Goal: Task Accomplishment & Management: Complete application form

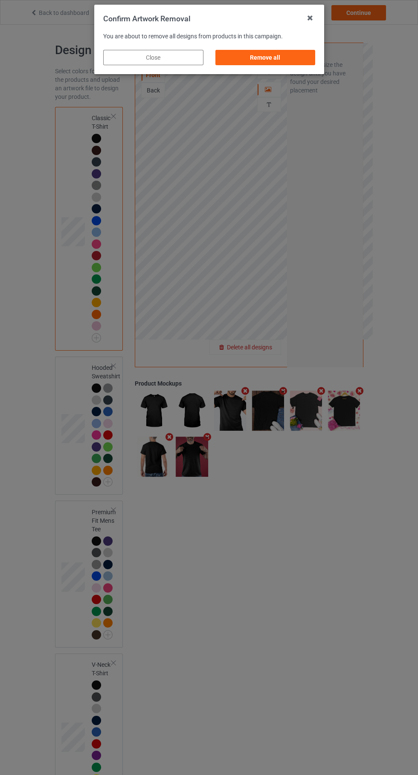
click at [301, 63] on div "Remove all" at bounding box center [265, 57] width 100 height 15
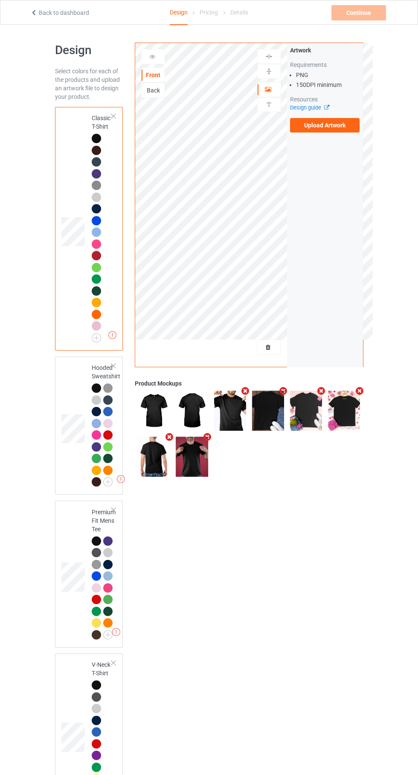
click at [0, 0] on img at bounding box center [0, 0] width 0 height 0
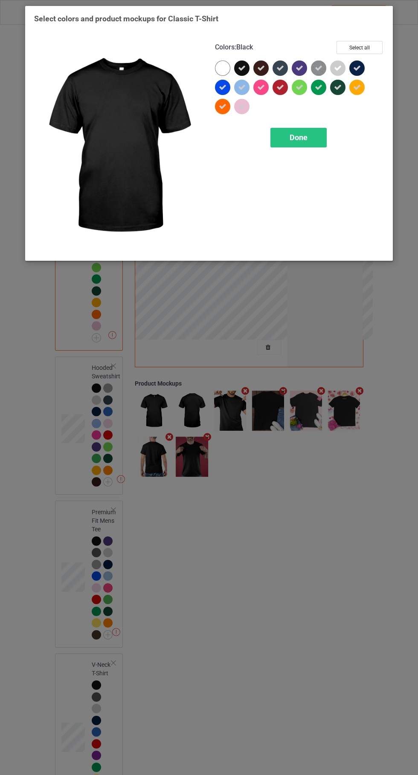
click at [335, 64] on icon at bounding box center [338, 68] width 8 height 8
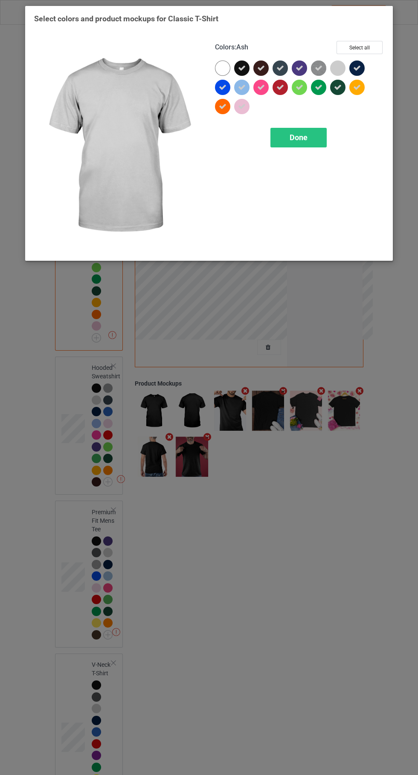
click at [317, 63] on img at bounding box center [318, 68] width 15 height 15
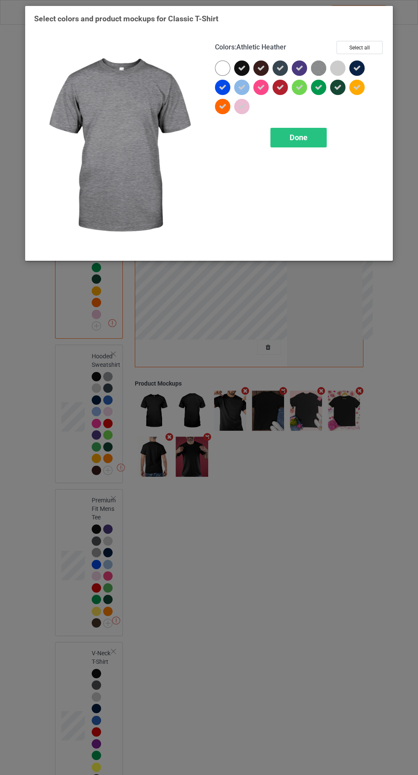
click at [299, 87] on icon at bounding box center [299, 88] width 8 height 8
click at [280, 87] on icon at bounding box center [280, 88] width 8 height 8
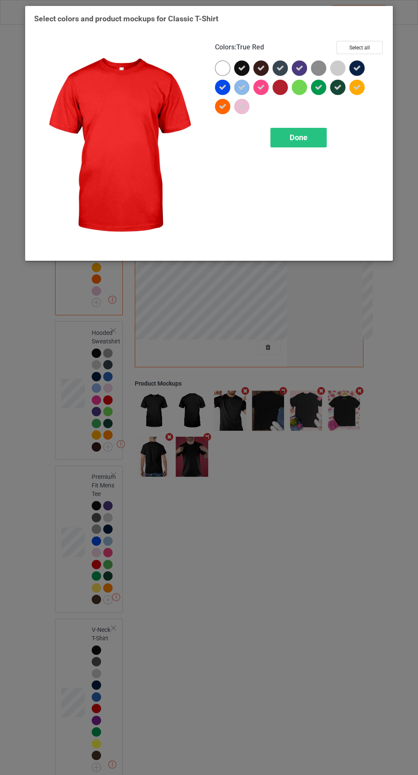
click at [260, 87] on icon at bounding box center [261, 88] width 8 height 8
click at [241, 87] on icon at bounding box center [242, 88] width 8 height 8
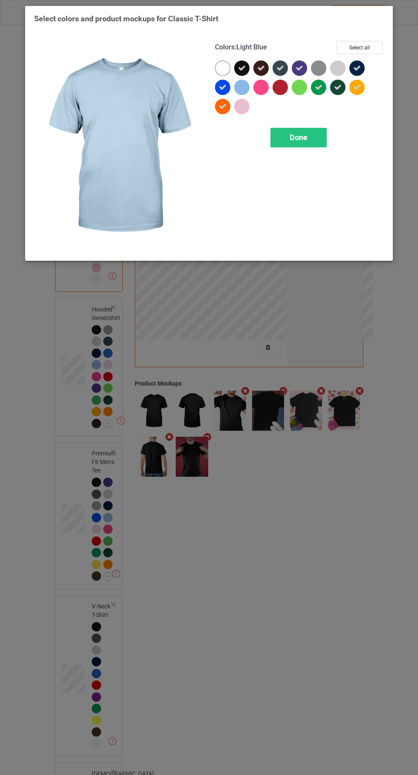
click at [223, 97] on div at bounding box center [224, 89] width 19 height 19
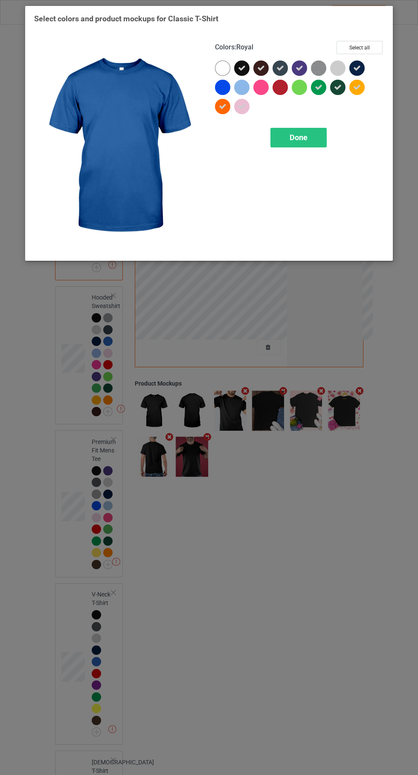
click at [224, 112] on div at bounding box center [222, 106] width 15 height 15
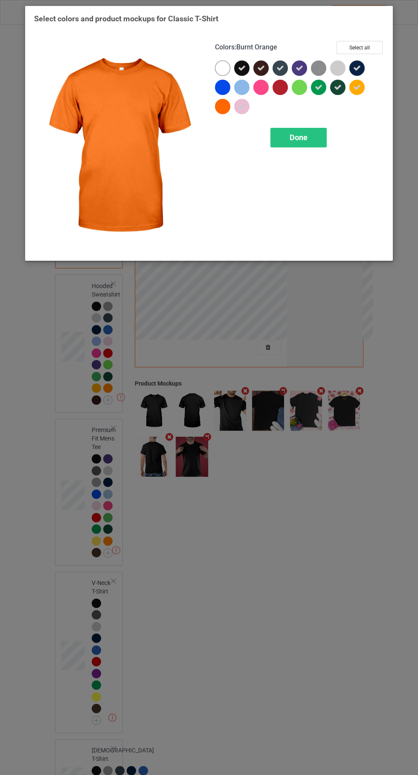
click at [338, 90] on icon at bounding box center [338, 88] width 8 height 8
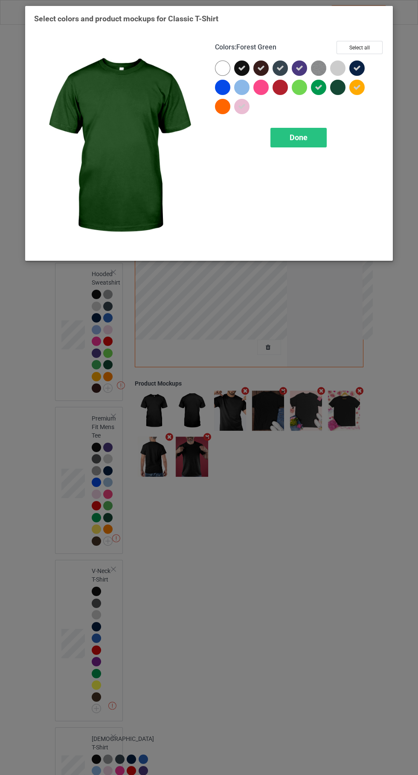
click at [318, 92] on div at bounding box center [318, 87] width 15 height 15
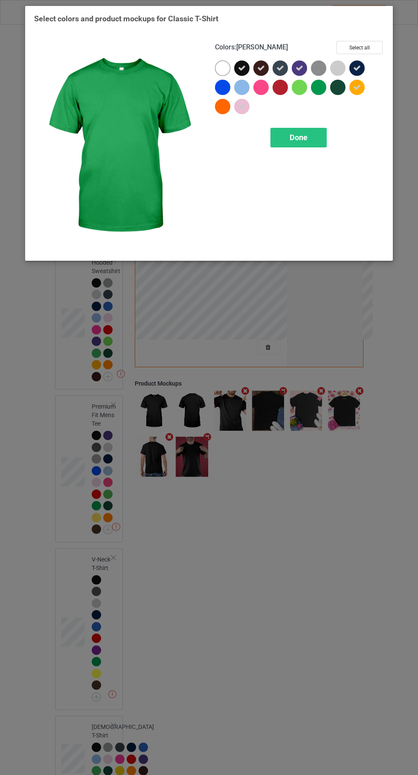
click at [315, 136] on div "Done" at bounding box center [298, 138] width 56 height 20
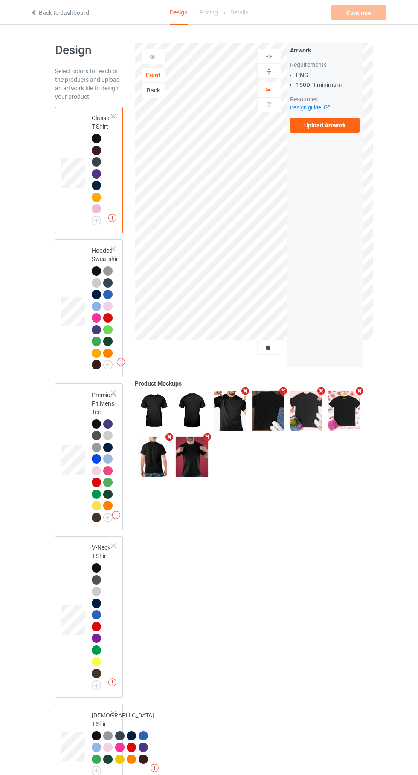
click at [342, 124] on label "Upload Artwork" at bounding box center [325, 125] width 70 height 14
click at [0, 0] on input "Upload Artwork" at bounding box center [0, 0] width 0 height 0
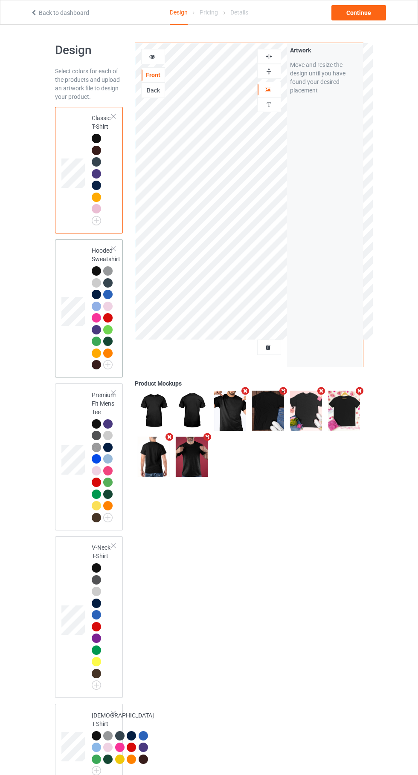
drag, startPoint x: 342, startPoint y: 124, endPoint x: 72, endPoint y: 333, distance: 341.7
click at [72, 333] on td at bounding box center [74, 309] width 26 height 132
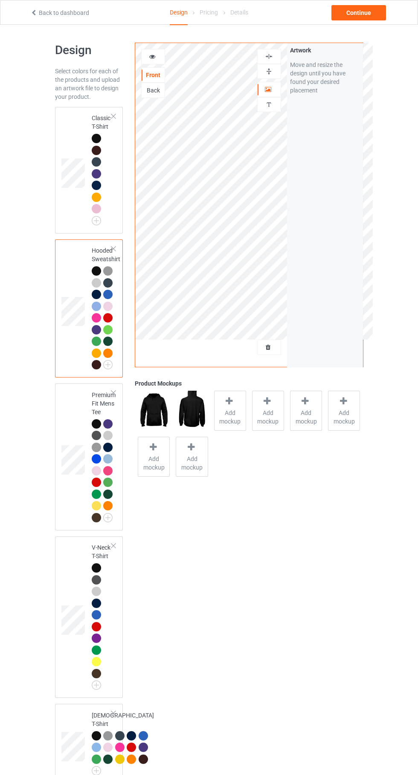
scroll to position [2, 0]
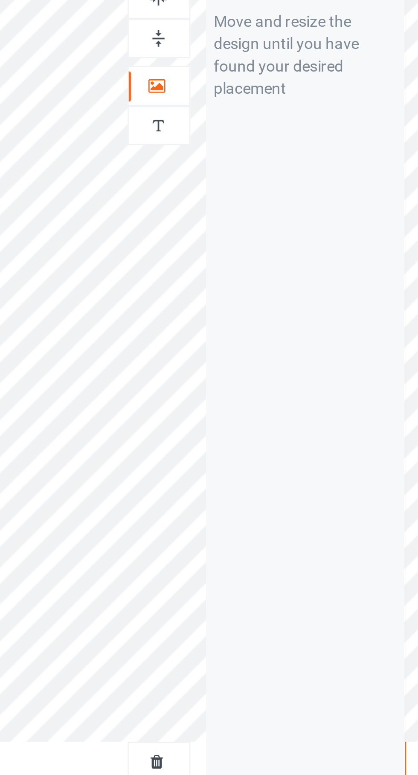
drag, startPoint x: 72, startPoint y: 333, endPoint x: 275, endPoint y: 56, distance: 343.0
click at [275, 56] on div at bounding box center [268, 54] width 23 height 8
click at [274, 80] on div "Artwork" at bounding box center [269, 87] width 24 height 15
drag, startPoint x: 275, startPoint y: 56, endPoint x: 275, endPoint y: 100, distance: 43.5
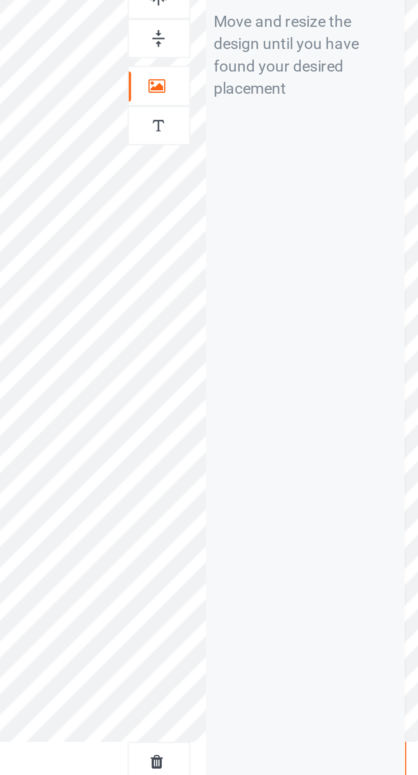
click at [275, 100] on div at bounding box center [268, 102] width 23 height 8
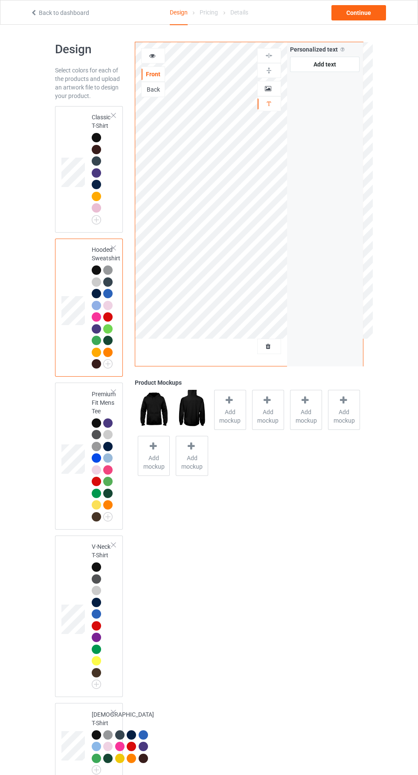
scroll to position [1, 0]
click at [71, 140] on td at bounding box center [74, 169] width 26 height 120
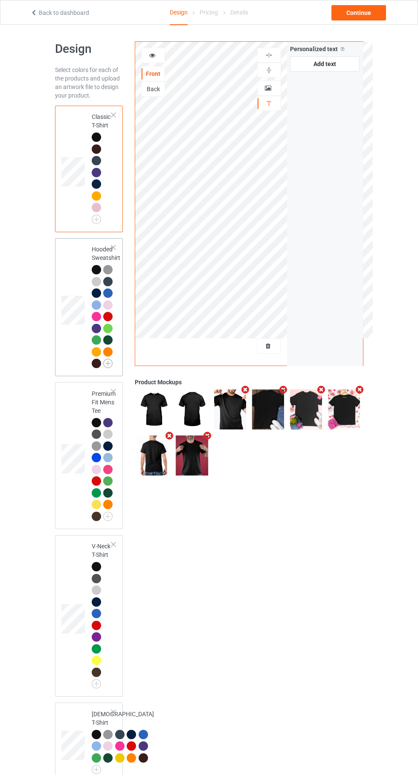
click at [111, 367] on img at bounding box center [107, 363] width 9 height 9
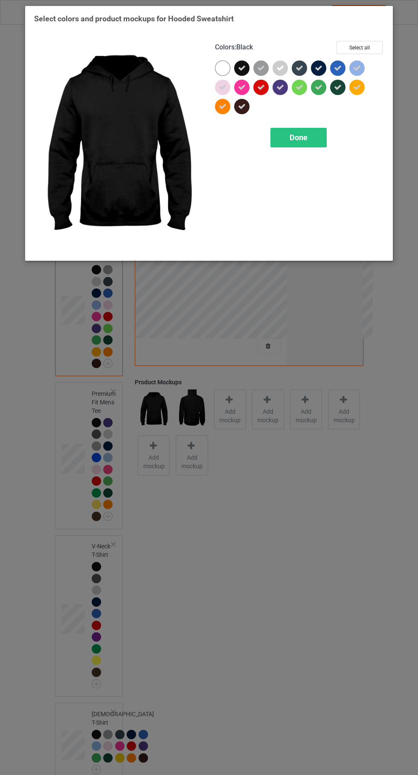
click at [260, 68] on icon at bounding box center [261, 68] width 8 height 8
click at [280, 68] on icon at bounding box center [280, 68] width 8 height 8
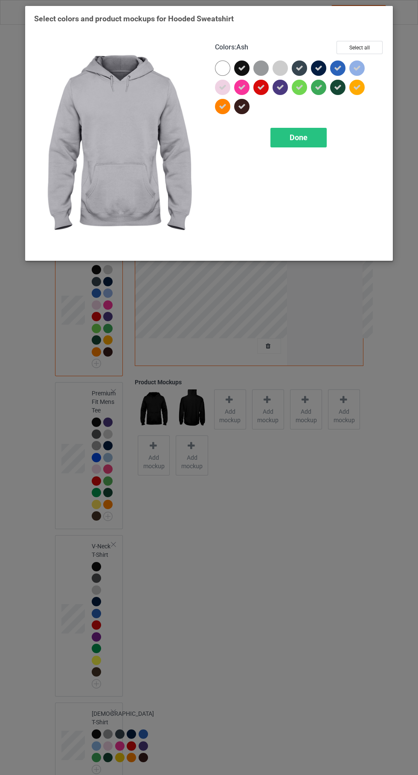
click at [366, 67] on div at bounding box center [358, 70] width 19 height 19
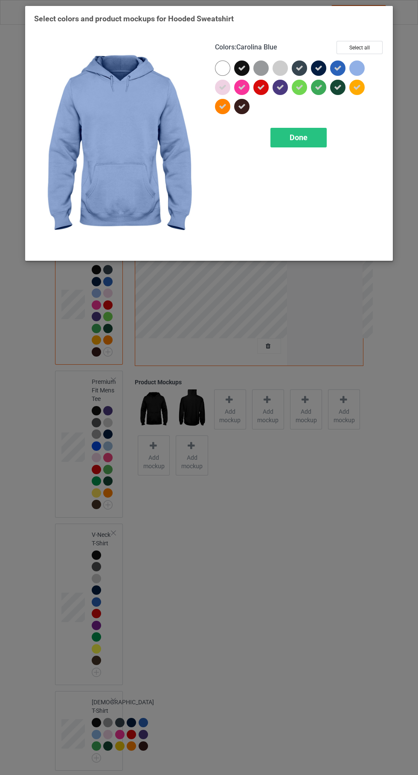
click at [315, 97] on div at bounding box center [320, 89] width 19 height 19
click at [299, 88] on icon at bounding box center [299, 88] width 8 height 8
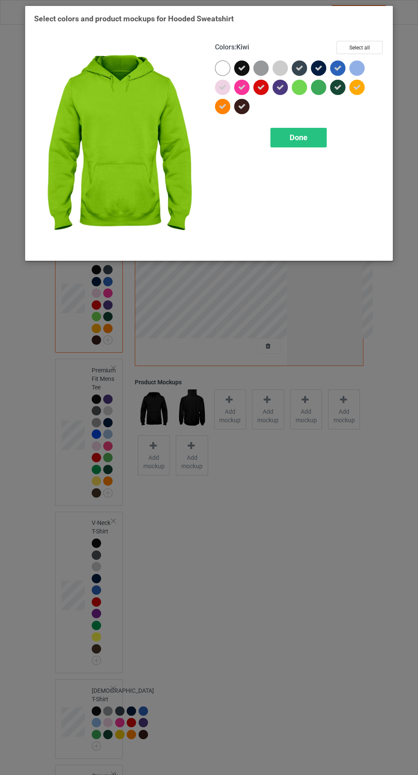
click at [282, 93] on div at bounding box center [279, 87] width 15 height 15
click at [263, 98] on div at bounding box center [262, 89] width 19 height 19
click at [241, 87] on icon at bounding box center [242, 88] width 8 height 8
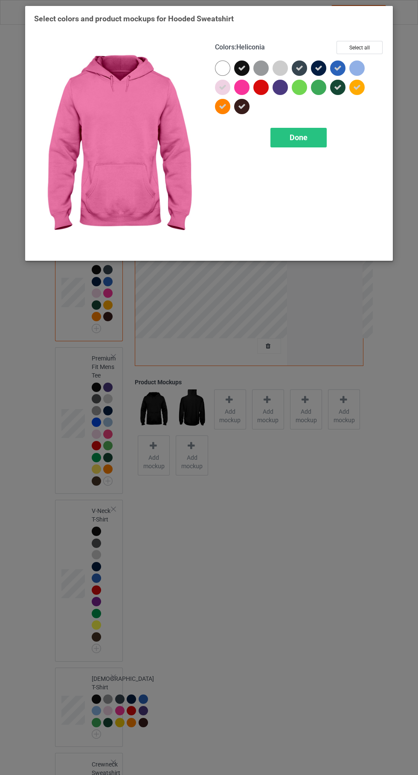
click at [222, 106] on icon at bounding box center [223, 107] width 8 height 8
click at [224, 114] on div at bounding box center [224, 108] width 19 height 19
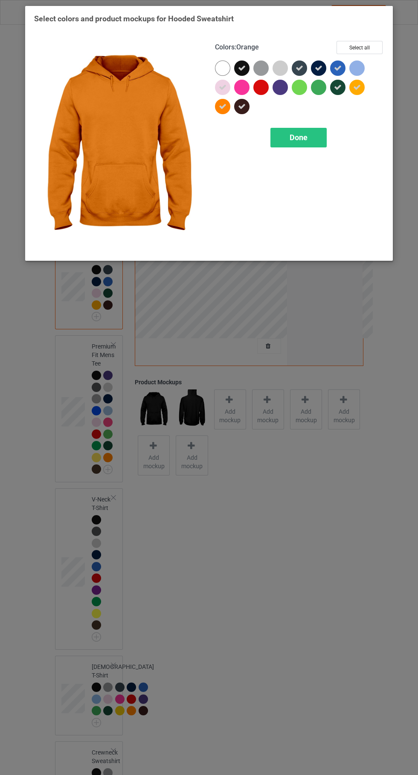
click at [222, 87] on icon at bounding box center [223, 88] width 8 height 8
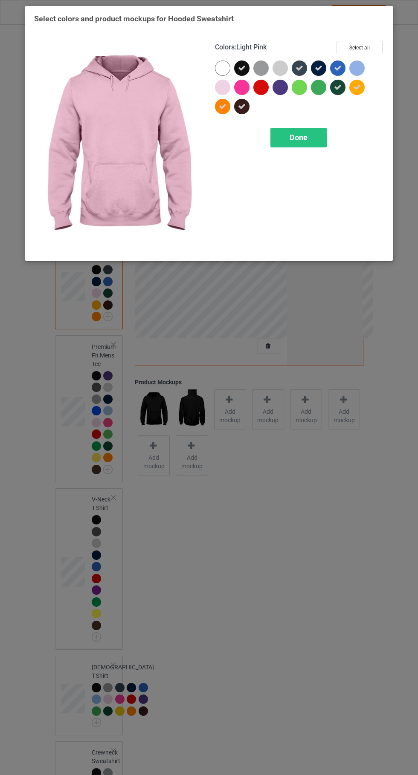
click at [222, 107] on icon at bounding box center [223, 107] width 8 height 8
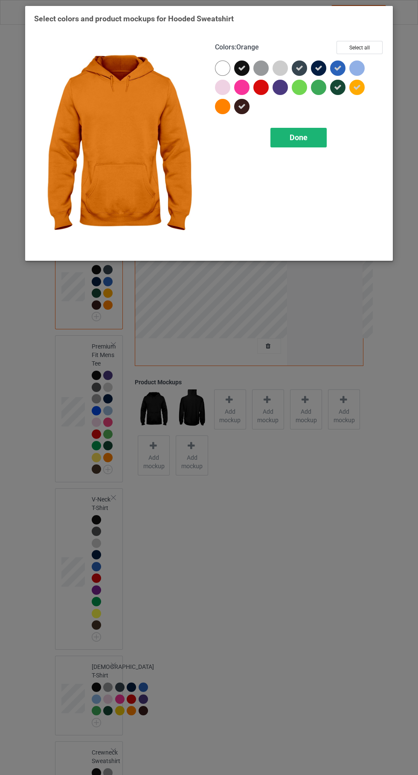
click at [312, 142] on div "Done" at bounding box center [298, 138] width 56 height 20
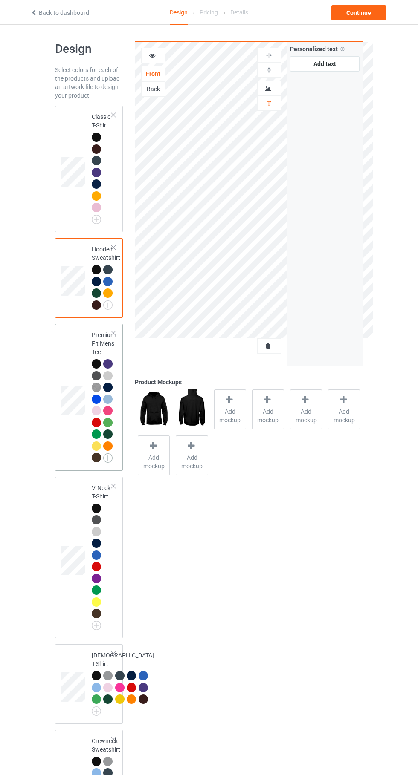
click at [110, 461] on img at bounding box center [107, 457] width 9 height 9
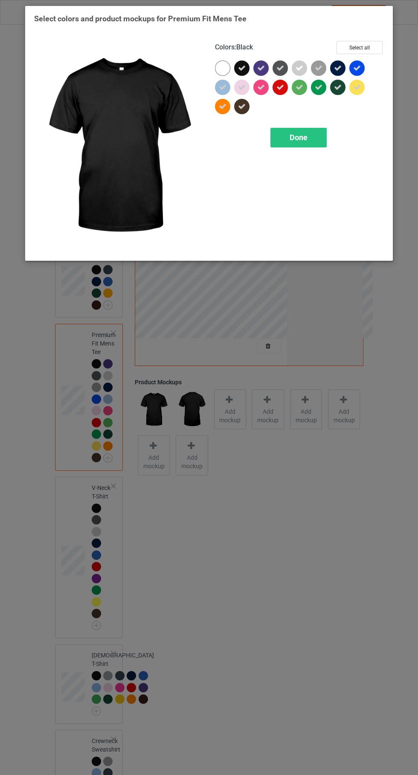
click at [316, 69] on icon at bounding box center [319, 68] width 8 height 8
click at [295, 71] on icon at bounding box center [299, 68] width 8 height 8
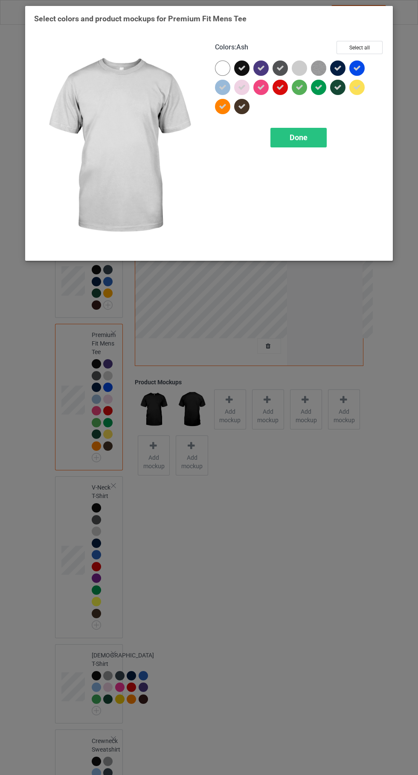
click at [278, 71] on icon at bounding box center [280, 68] width 8 height 8
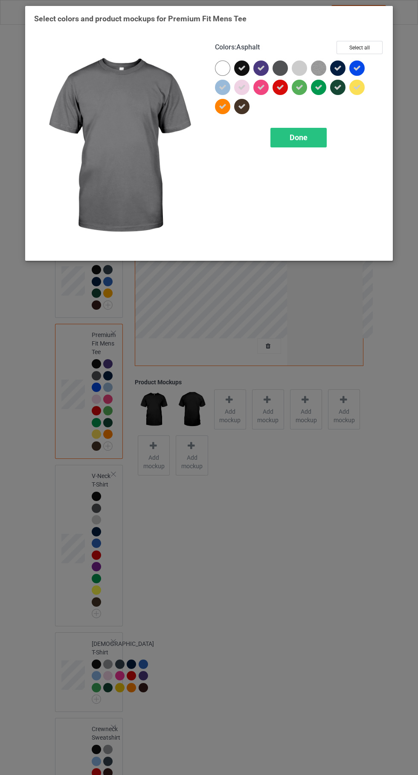
click at [242, 90] on icon at bounding box center [242, 88] width 8 height 8
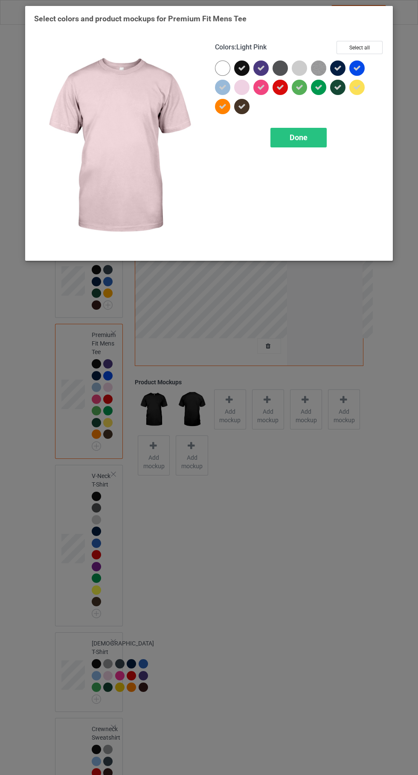
click at [222, 87] on icon at bounding box center [223, 88] width 8 height 8
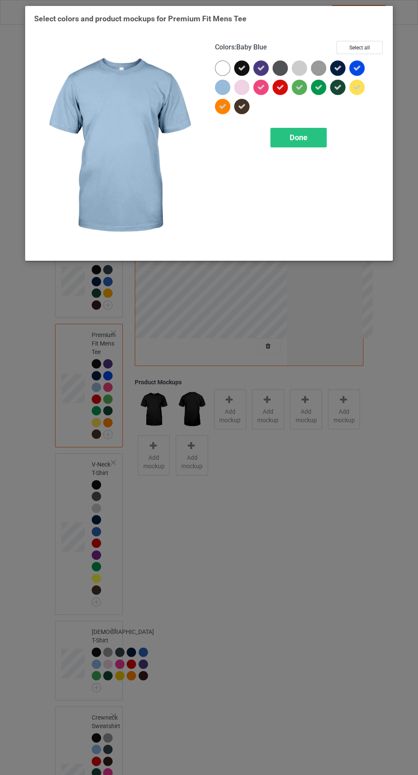
click at [222, 116] on div at bounding box center [224, 108] width 19 height 19
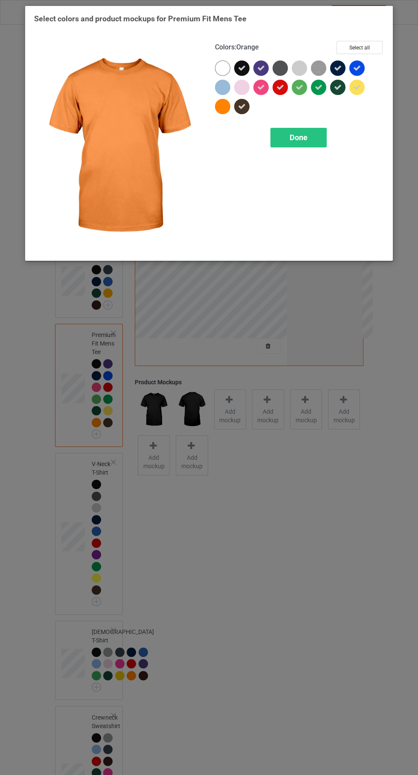
click at [299, 87] on icon at bounding box center [299, 88] width 8 height 8
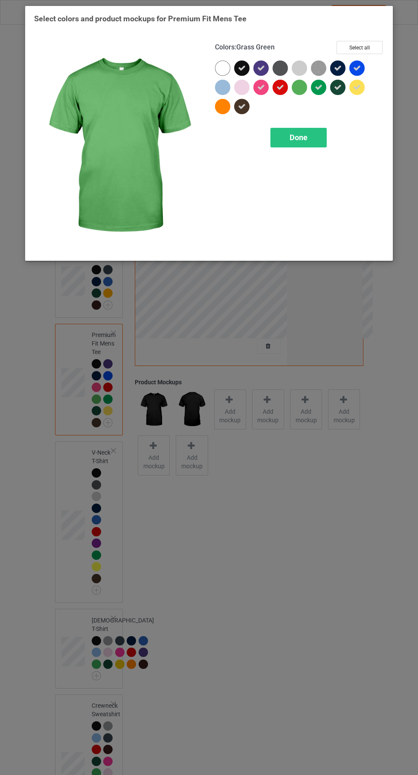
click at [356, 87] on icon at bounding box center [357, 88] width 8 height 8
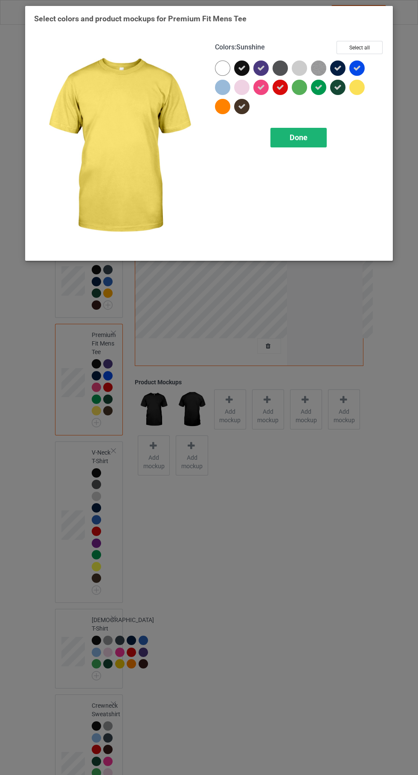
click at [304, 137] on span "Done" at bounding box center [298, 137] width 18 height 9
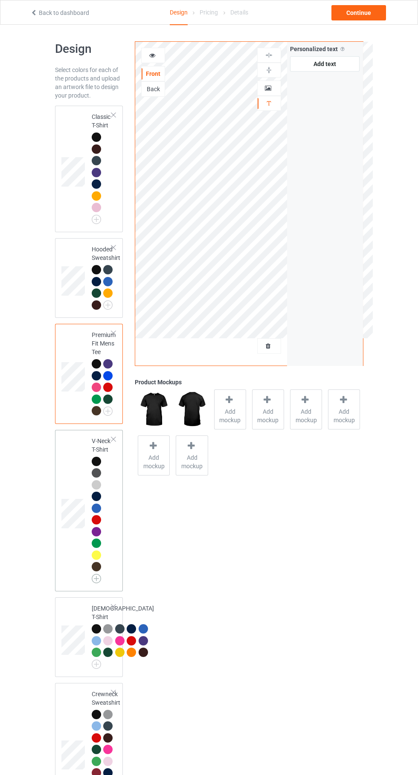
click at [95, 583] on img at bounding box center [96, 578] width 9 height 9
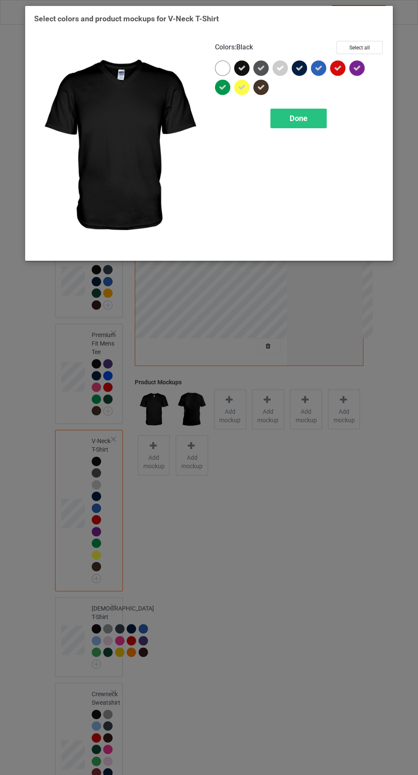
click at [241, 87] on icon at bounding box center [242, 88] width 8 height 8
click at [224, 93] on div at bounding box center [222, 87] width 15 height 15
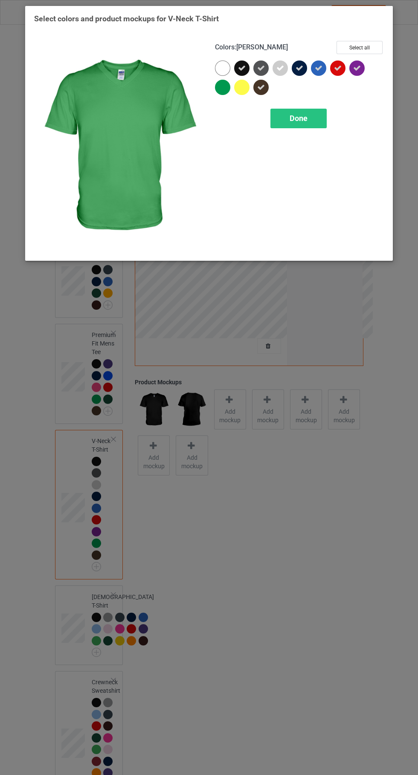
click at [337, 68] on icon at bounding box center [338, 68] width 8 height 8
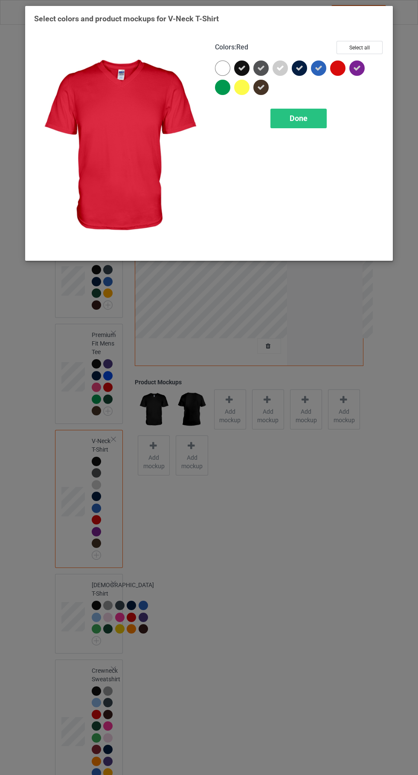
click at [356, 68] on icon at bounding box center [357, 68] width 8 height 8
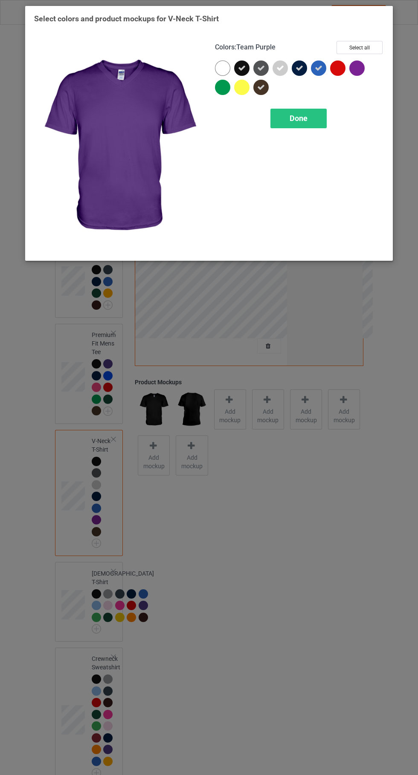
click at [278, 69] on icon at bounding box center [280, 68] width 8 height 8
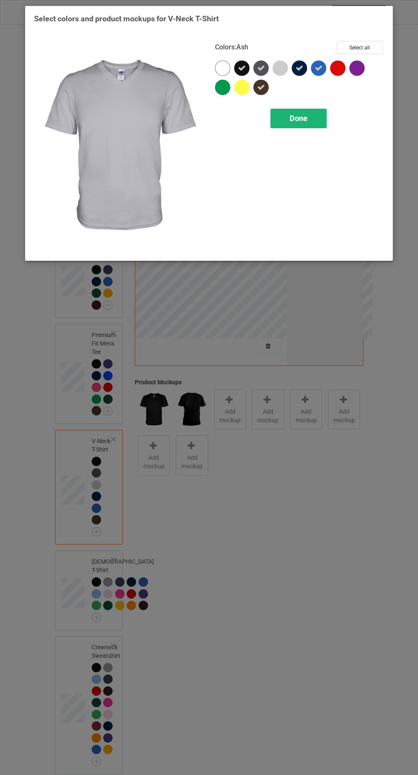
click at [315, 122] on div "Done" at bounding box center [298, 119] width 56 height 20
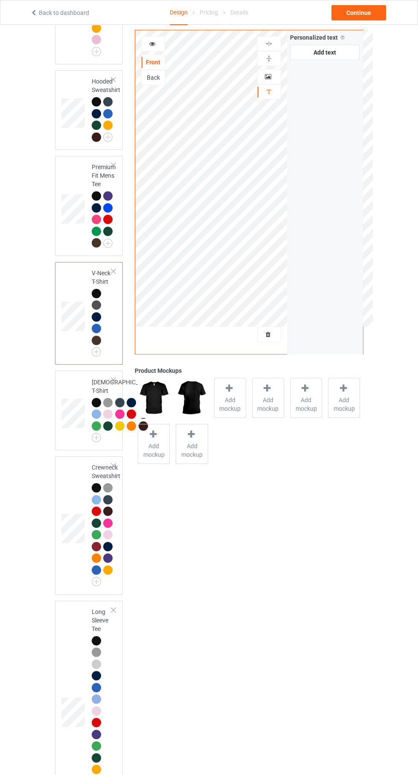
scroll to position [174, 0]
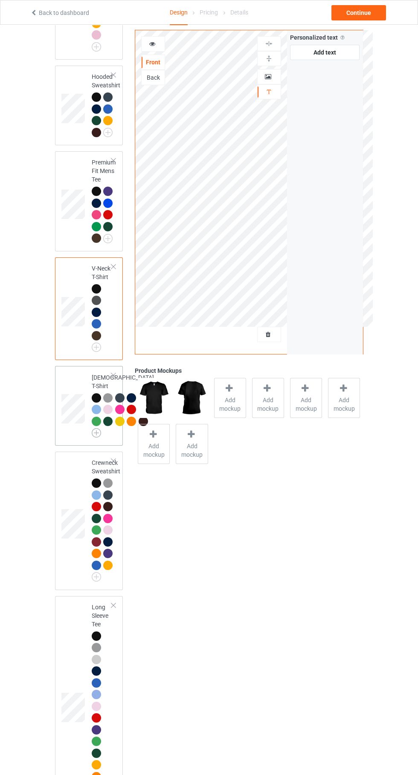
click at [100, 438] on img at bounding box center [96, 432] width 9 height 9
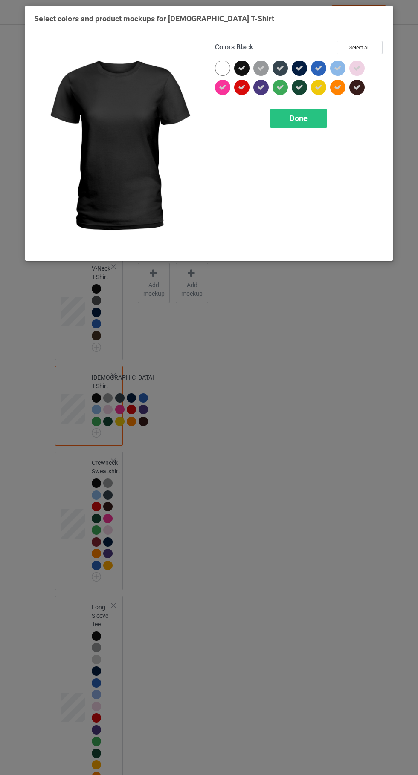
click at [260, 68] on icon at bounding box center [261, 68] width 8 height 8
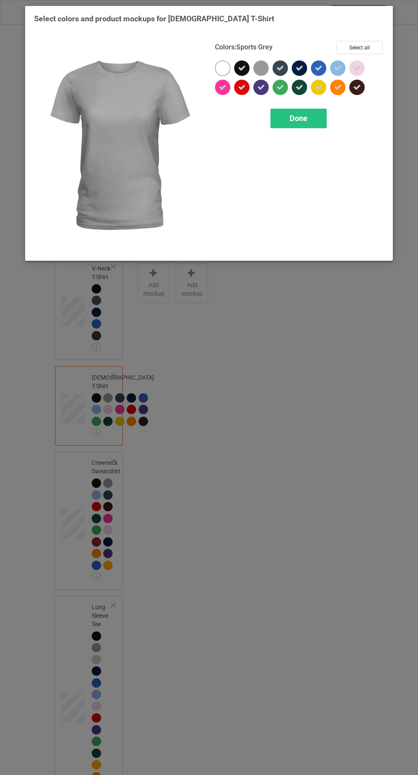
click at [280, 87] on icon at bounding box center [280, 88] width 8 height 8
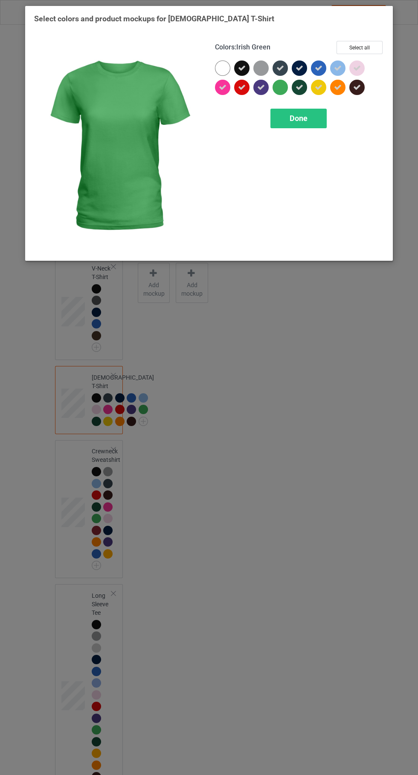
click at [299, 88] on icon at bounding box center [299, 88] width 8 height 8
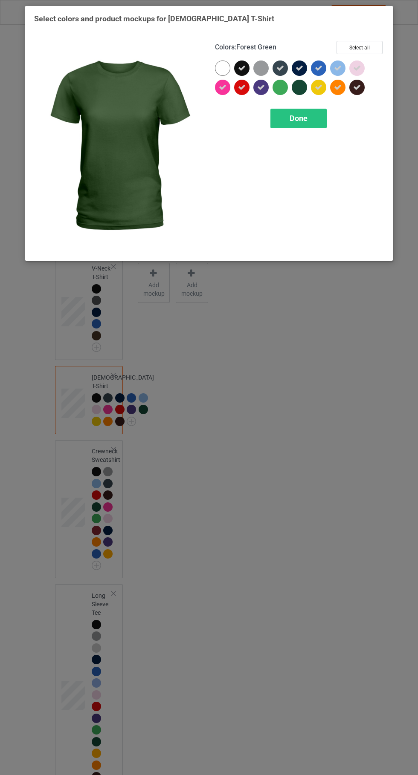
click at [317, 98] on div at bounding box center [320, 89] width 19 height 19
click at [337, 68] on icon at bounding box center [338, 68] width 8 height 8
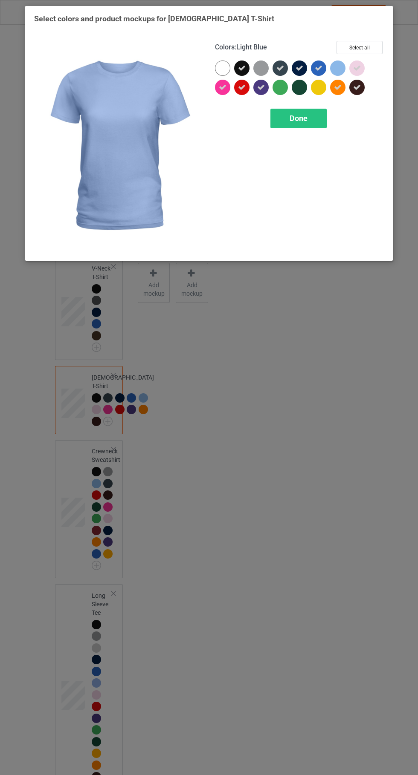
click at [356, 68] on icon at bounding box center [357, 68] width 8 height 8
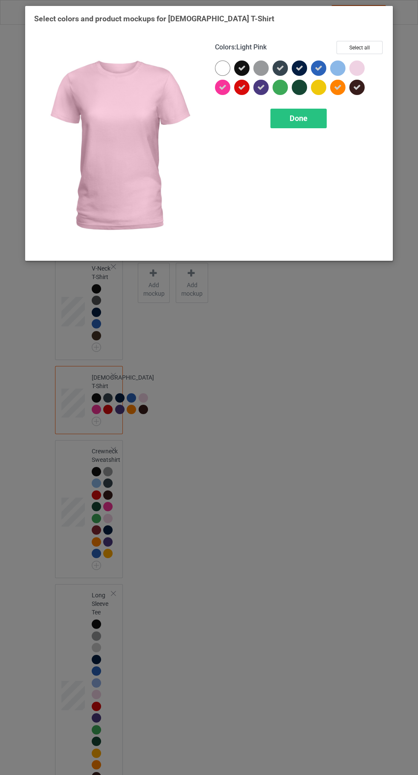
click at [337, 88] on icon at bounding box center [338, 88] width 8 height 8
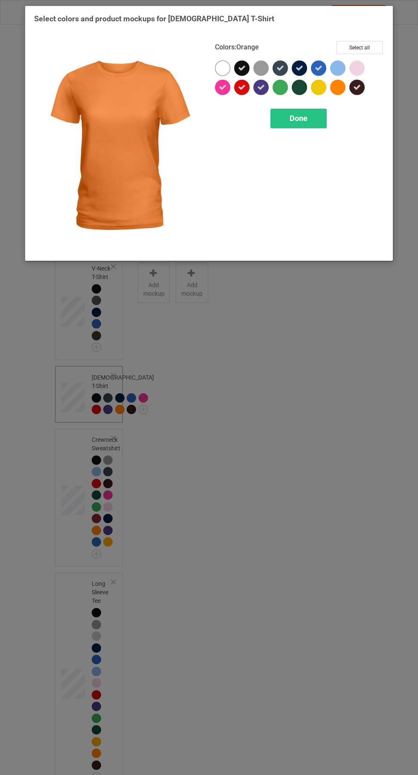
click at [222, 87] on icon at bounding box center [223, 88] width 8 height 8
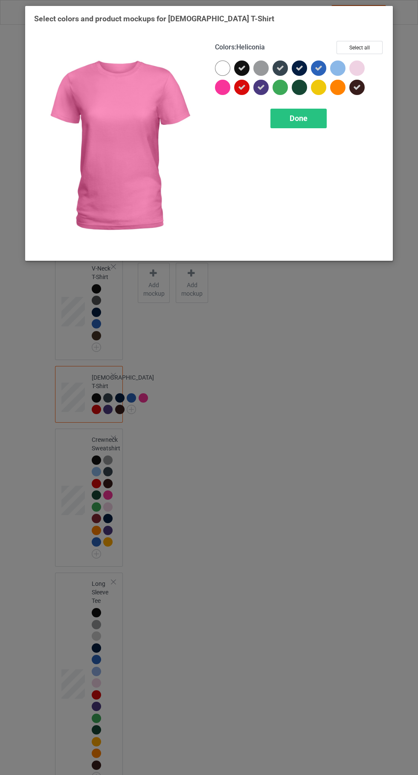
click at [241, 87] on icon at bounding box center [242, 88] width 8 height 8
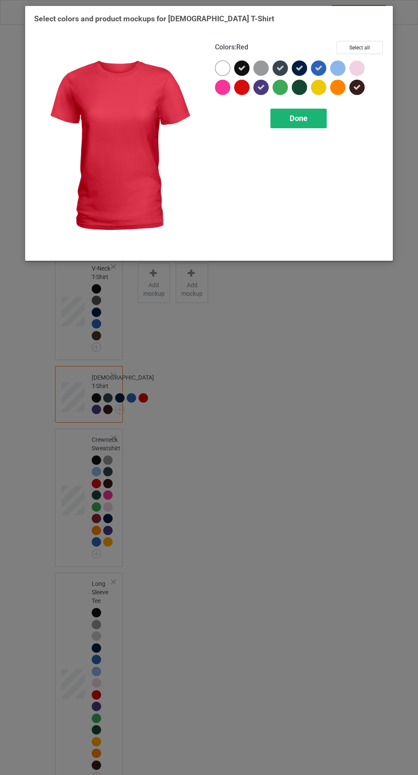
click at [309, 120] on div "Done" at bounding box center [298, 119] width 56 height 20
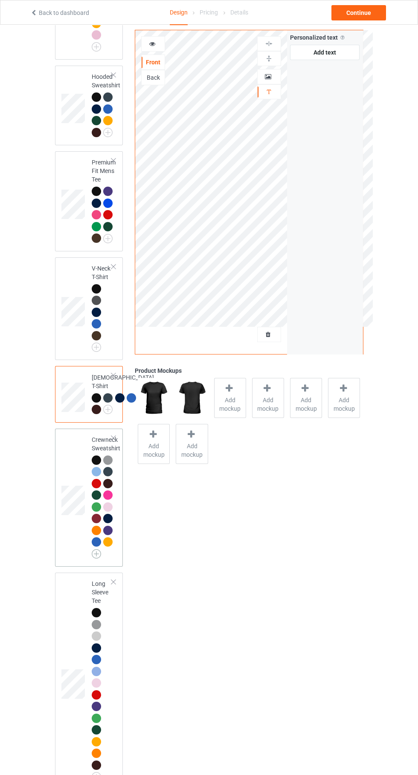
click at [99, 559] on img at bounding box center [96, 553] width 9 height 9
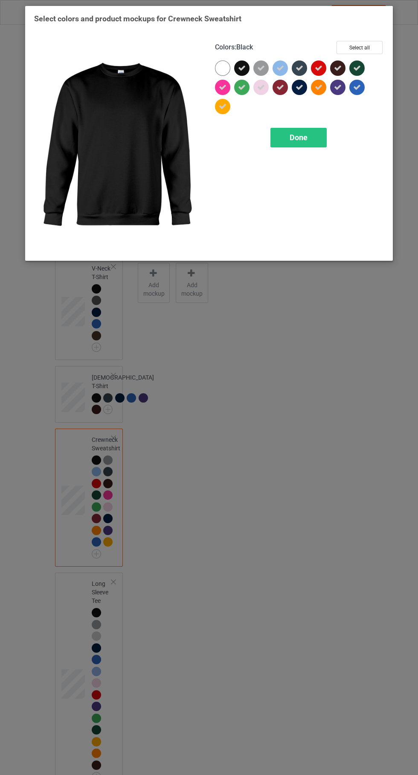
click at [317, 69] on icon at bounding box center [319, 68] width 8 height 8
click at [321, 95] on div at bounding box center [320, 89] width 19 height 19
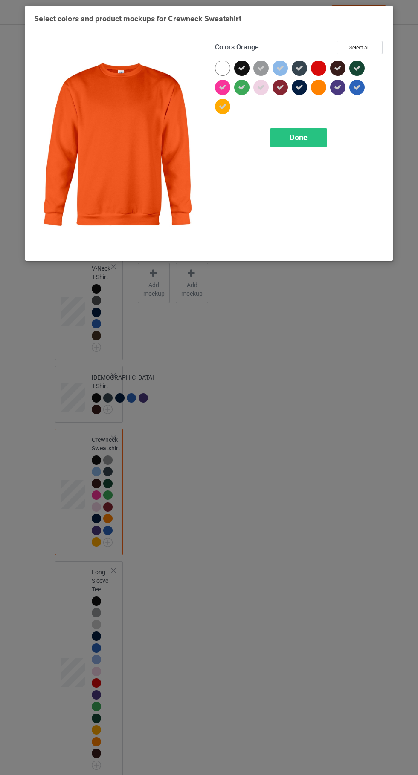
click at [263, 97] on div at bounding box center [262, 89] width 19 height 19
click at [280, 68] on icon at bounding box center [280, 68] width 8 height 8
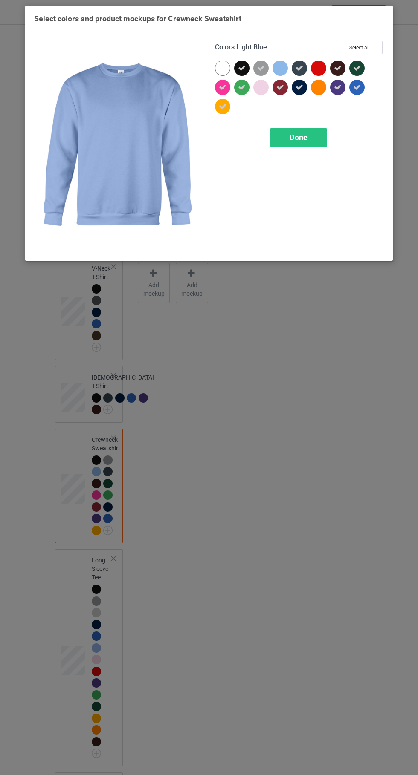
click at [263, 67] on icon at bounding box center [261, 68] width 8 height 8
click at [241, 87] on icon at bounding box center [242, 88] width 8 height 8
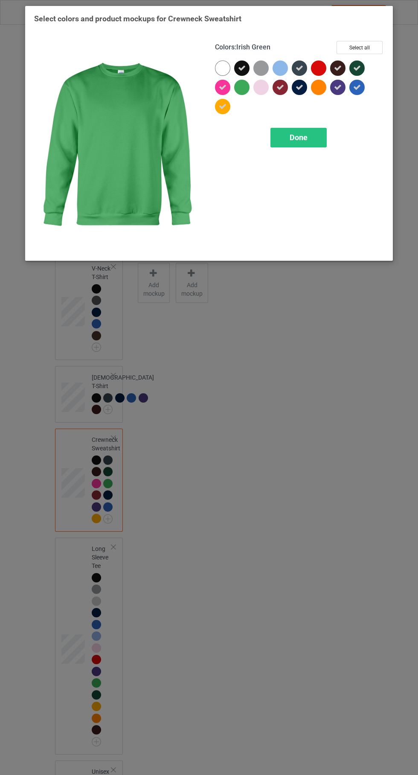
click at [222, 87] on icon at bounding box center [223, 88] width 8 height 8
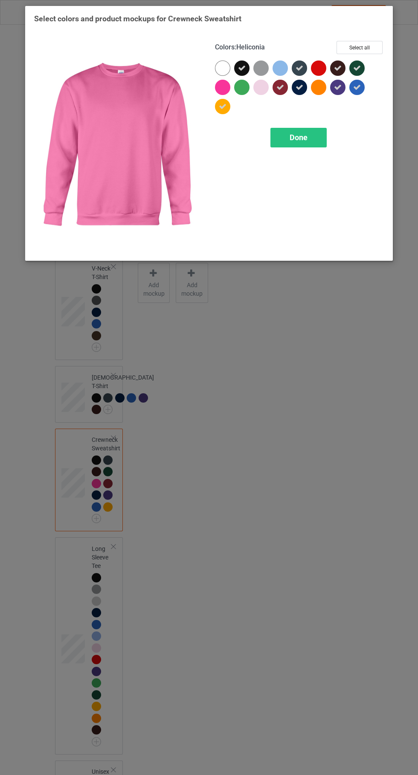
click at [224, 113] on div at bounding box center [222, 106] width 15 height 15
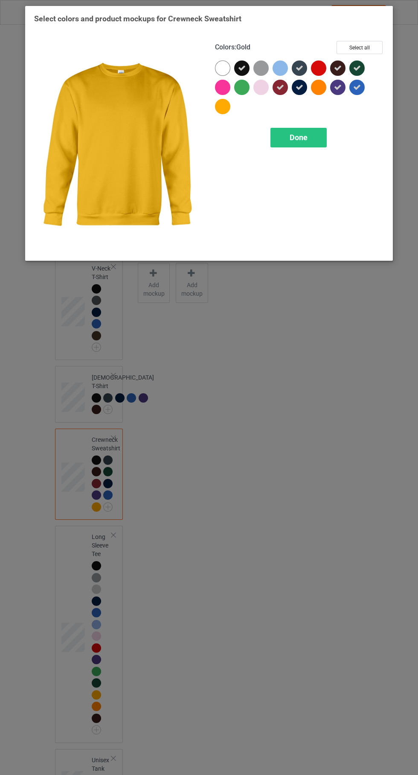
click at [361, 92] on div at bounding box center [356, 87] width 15 height 15
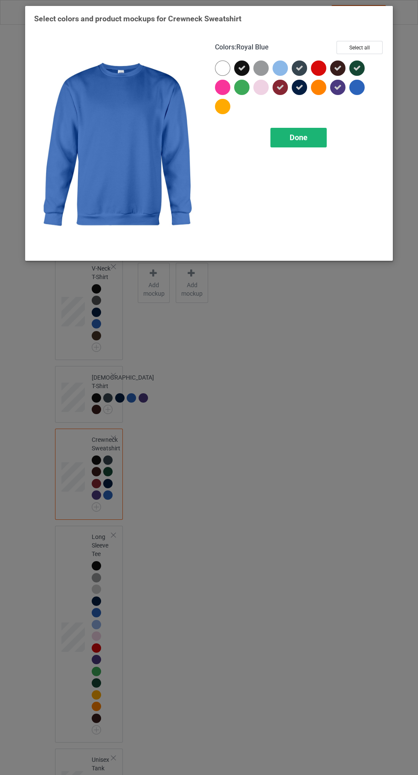
click at [309, 142] on div "Done" at bounding box center [298, 138] width 56 height 20
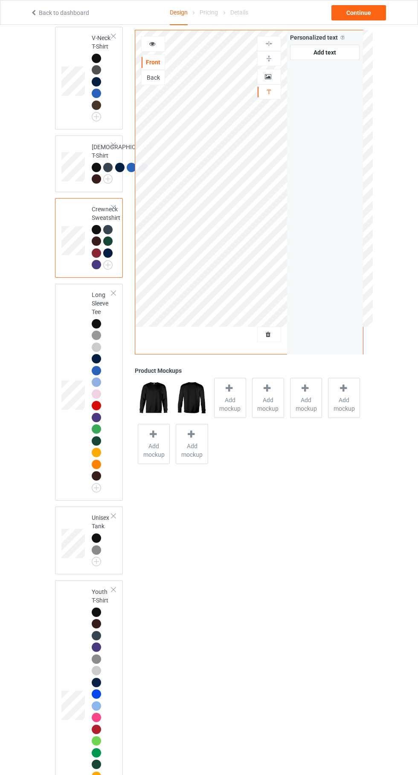
scroll to position [405, 0]
click at [95, 492] on img at bounding box center [96, 487] width 9 height 9
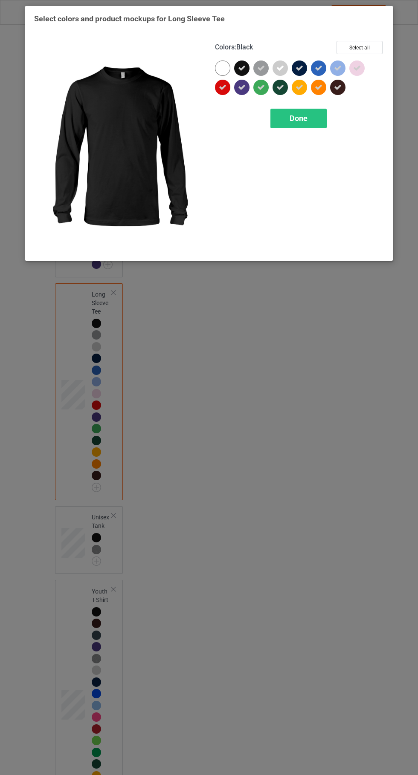
click at [356, 68] on icon at bounding box center [357, 68] width 8 height 8
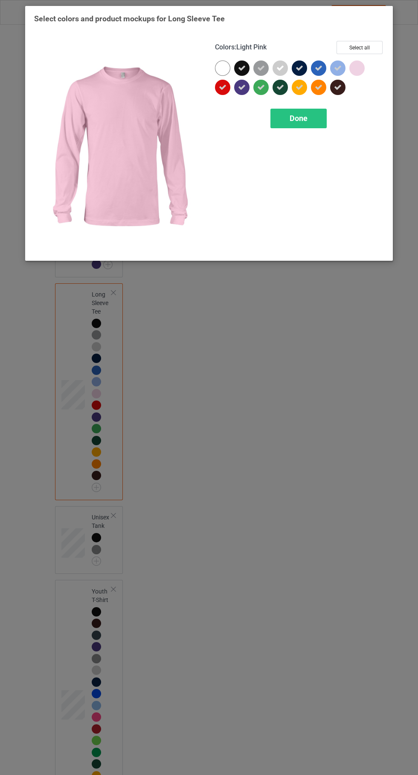
click at [338, 70] on icon at bounding box center [338, 68] width 8 height 8
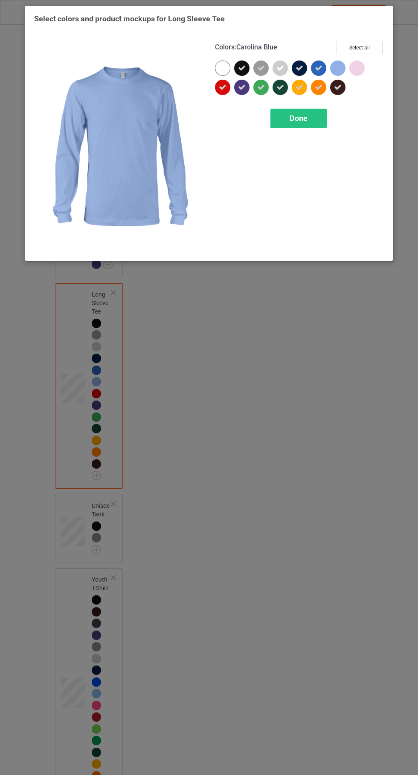
click at [318, 68] on icon at bounding box center [319, 68] width 8 height 8
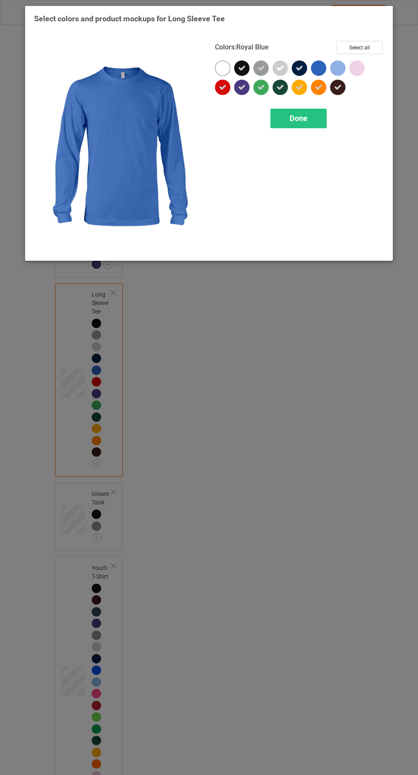
click at [299, 87] on icon at bounding box center [299, 88] width 8 height 8
click at [318, 87] on icon at bounding box center [319, 88] width 8 height 8
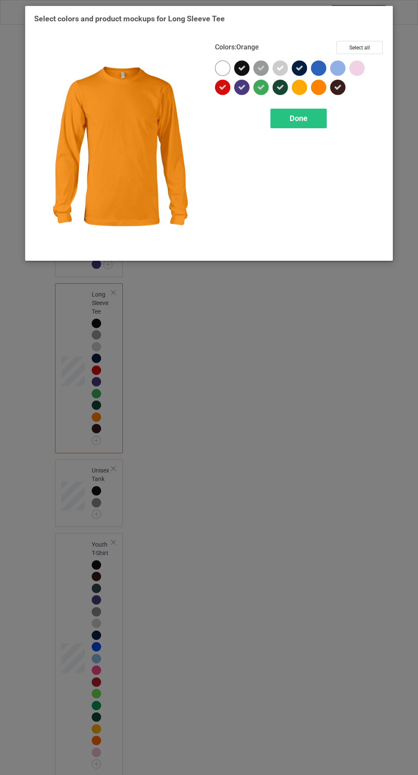
click at [261, 68] on icon at bounding box center [261, 68] width 8 height 8
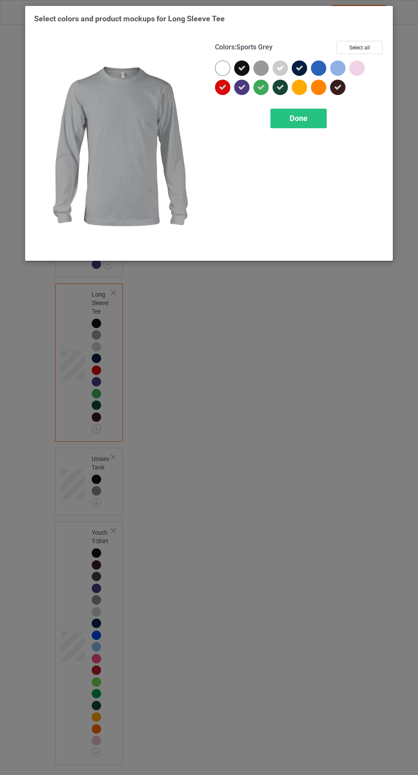
click at [278, 70] on icon at bounding box center [280, 68] width 8 height 8
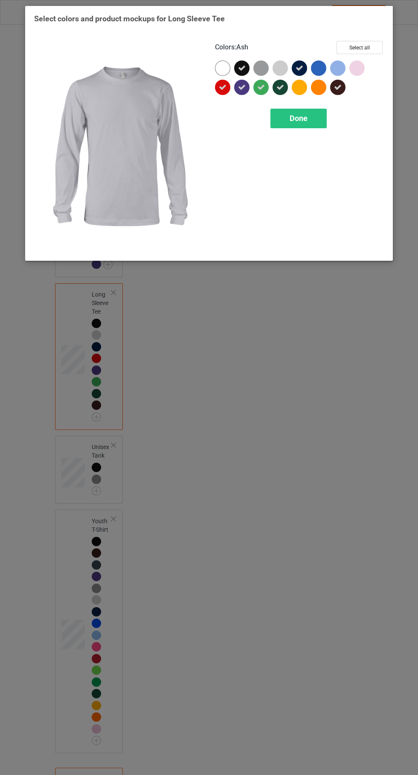
click at [260, 87] on icon at bounding box center [261, 88] width 8 height 8
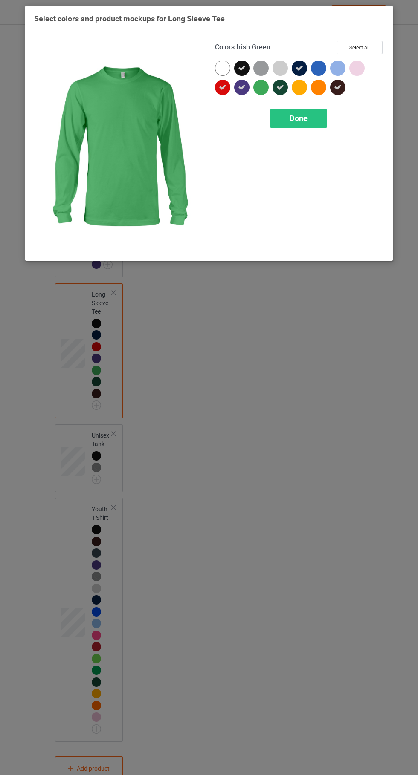
click at [222, 87] on icon at bounding box center [223, 88] width 8 height 8
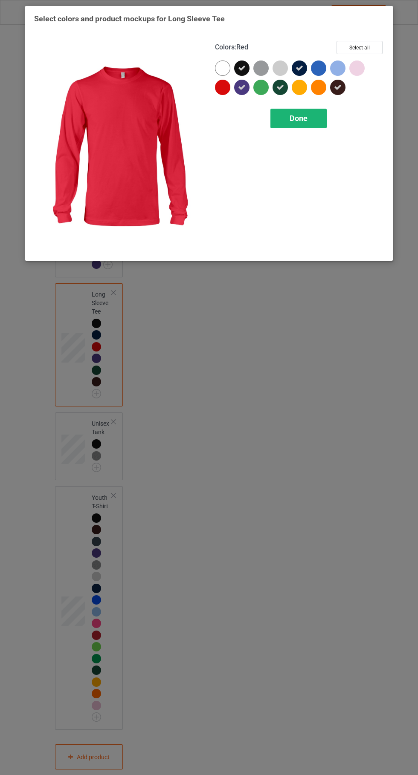
click at [306, 122] on span "Done" at bounding box center [298, 118] width 18 height 9
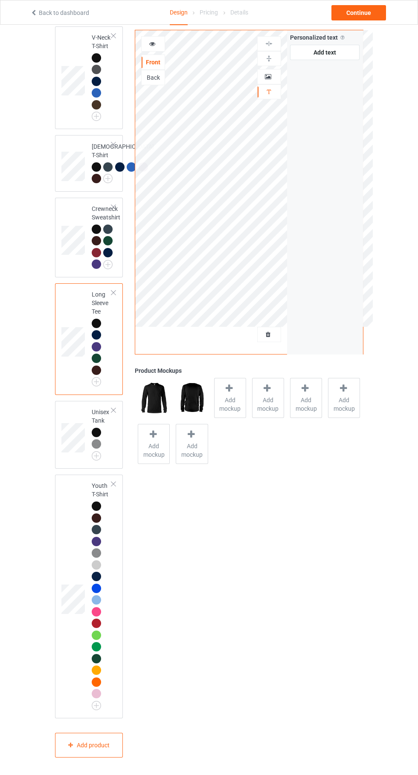
scroll to position [401, 0]
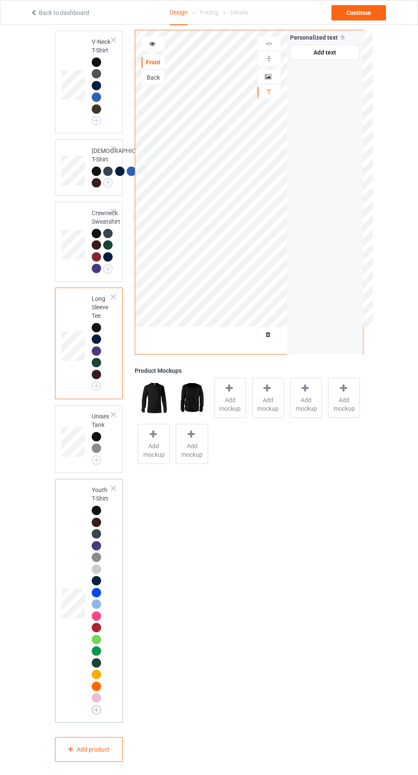
click at [97, 715] on img at bounding box center [96, 709] width 9 height 9
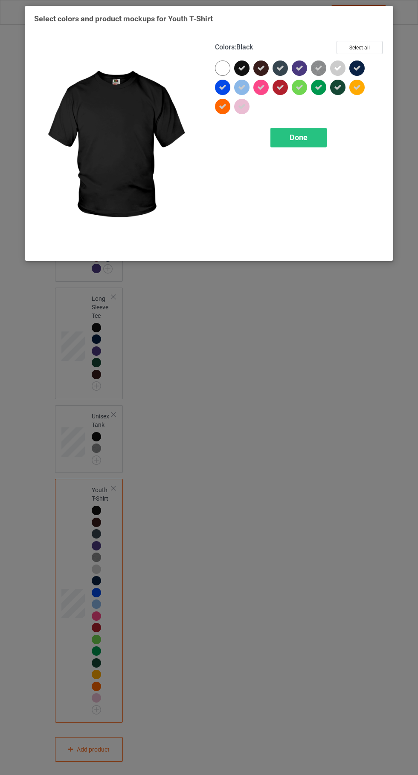
click at [280, 87] on icon at bounding box center [280, 88] width 8 height 8
click at [260, 87] on icon at bounding box center [261, 88] width 8 height 8
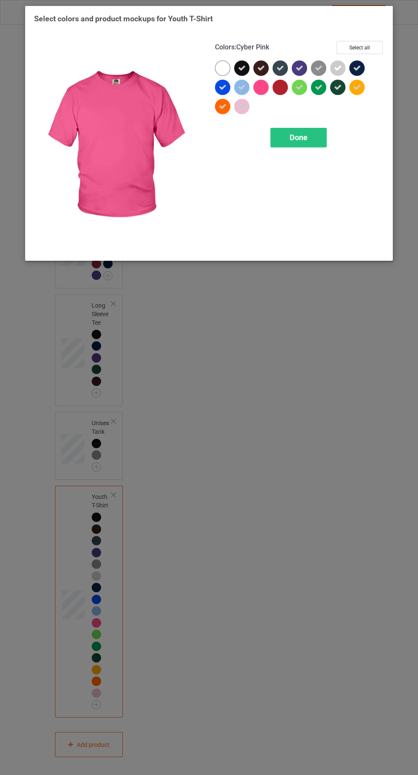
click at [241, 87] on icon at bounding box center [242, 88] width 8 height 8
click at [244, 109] on icon at bounding box center [242, 107] width 8 height 8
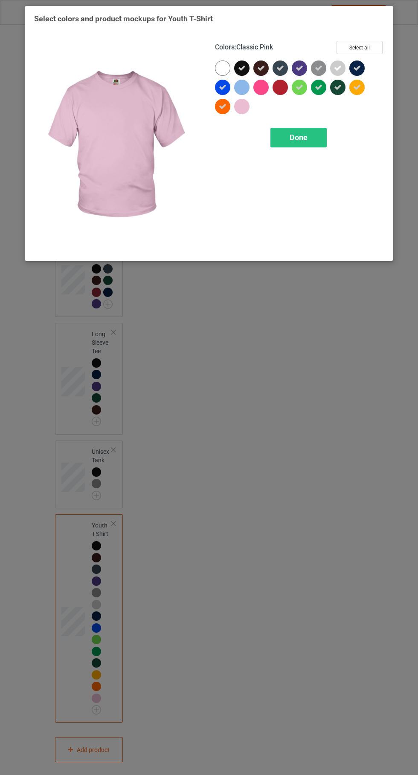
click at [224, 115] on div at bounding box center [224, 108] width 19 height 19
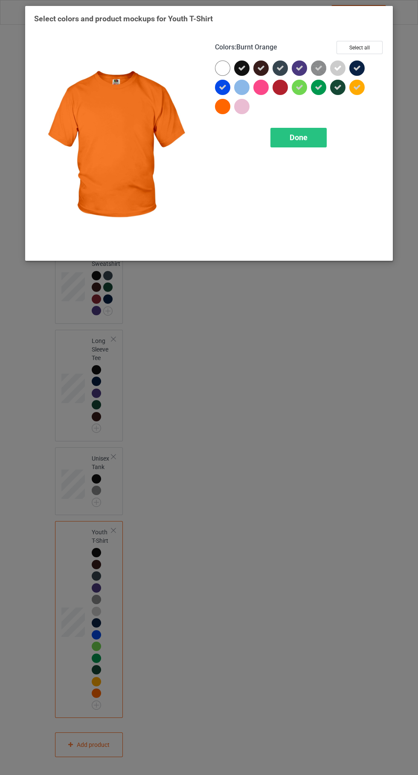
scroll to position [354, 0]
click at [318, 87] on icon at bounding box center [319, 88] width 8 height 8
click at [300, 95] on div at bounding box center [299, 87] width 15 height 15
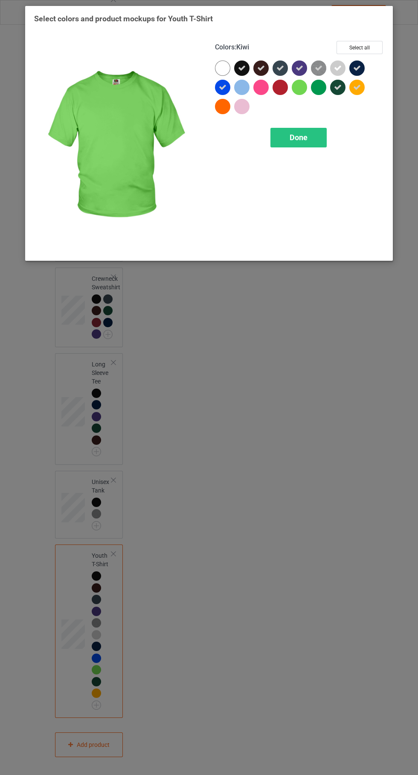
click at [337, 68] on icon at bounding box center [338, 68] width 8 height 8
click at [320, 70] on icon at bounding box center [319, 68] width 8 height 8
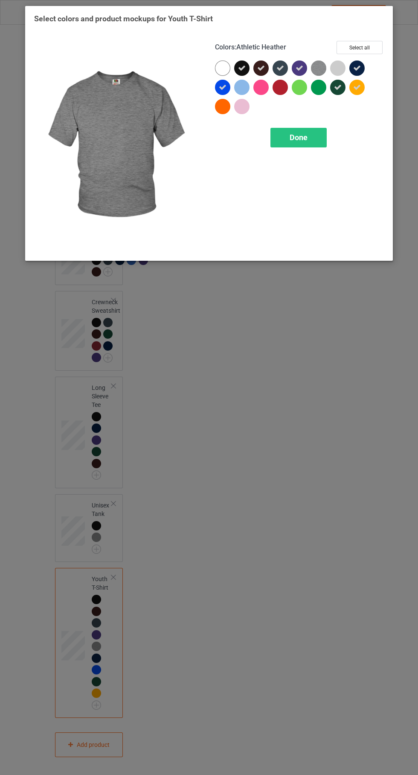
scroll to position [307, 0]
click at [361, 91] on div at bounding box center [356, 87] width 15 height 15
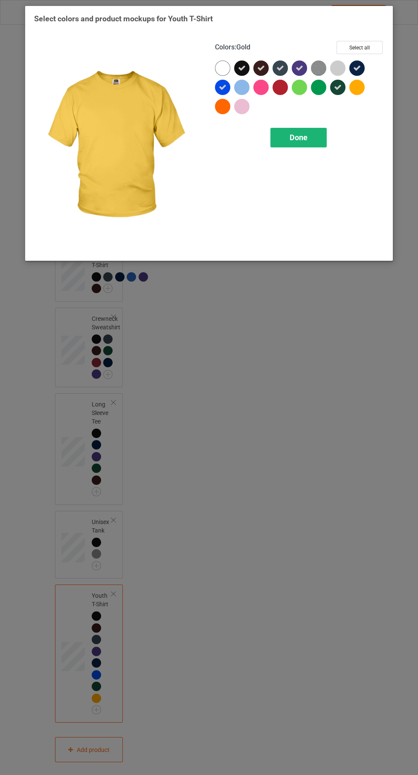
click at [302, 141] on span "Done" at bounding box center [298, 137] width 18 height 9
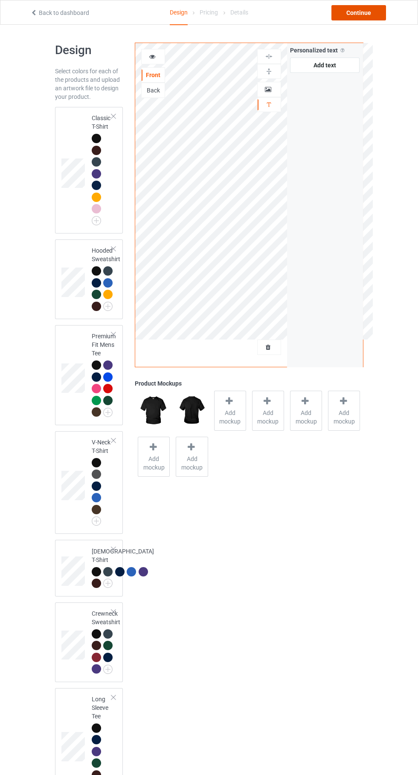
click at [362, 13] on div "Continue" at bounding box center [358, 12] width 55 height 15
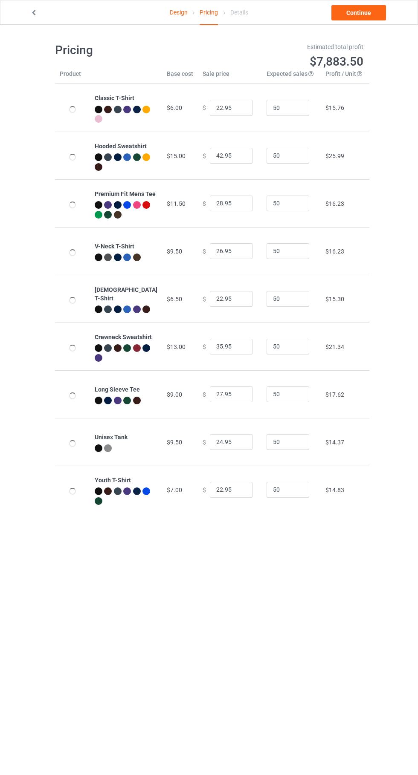
click at [172, 10] on link "Design" at bounding box center [179, 12] width 18 height 24
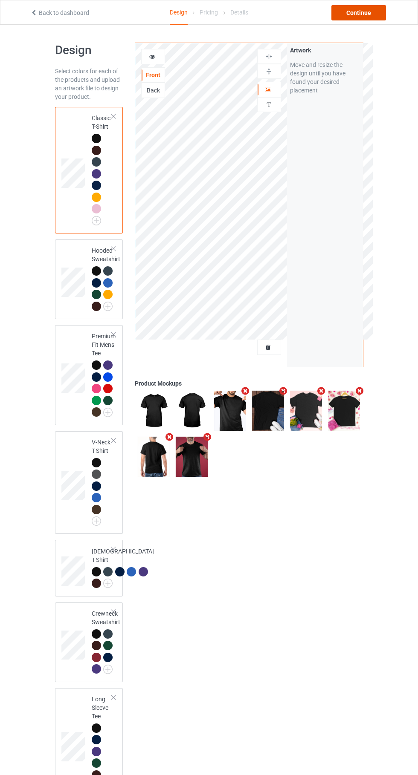
click at [365, 10] on div "Continue" at bounding box center [358, 12] width 55 height 15
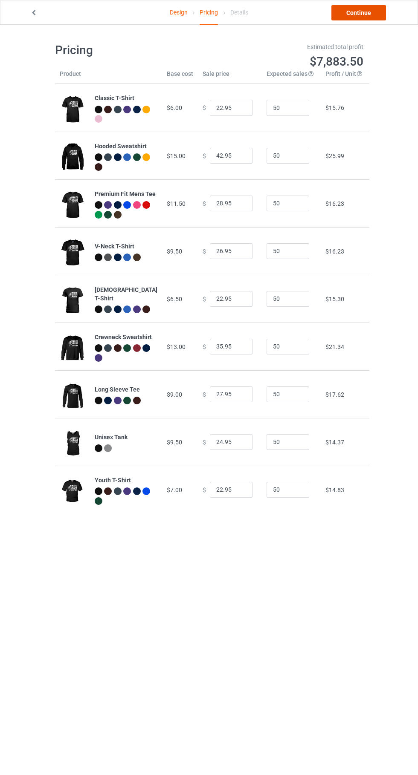
click at [366, 10] on link "Continue" at bounding box center [358, 12] width 55 height 15
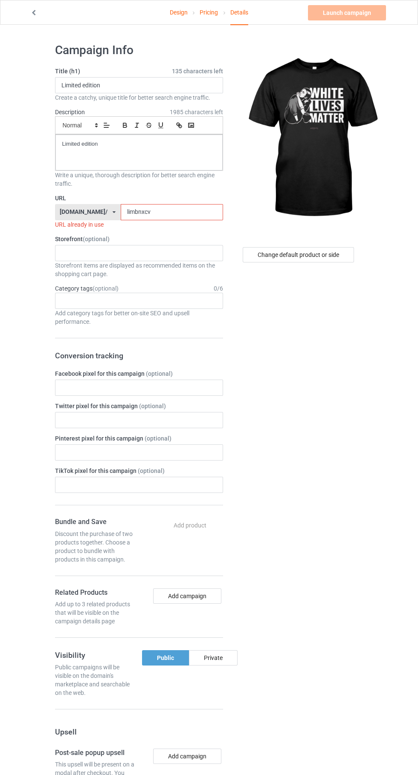
click at [193, 212] on input "limbnxcv" at bounding box center [172, 212] width 102 height 16
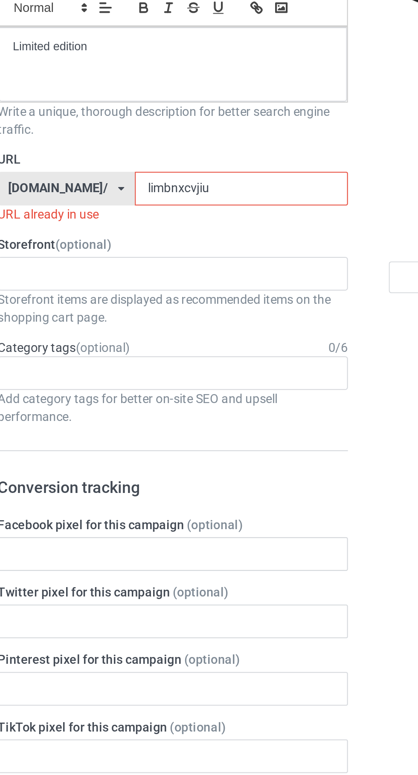
type input "limbnxcvjiuy"
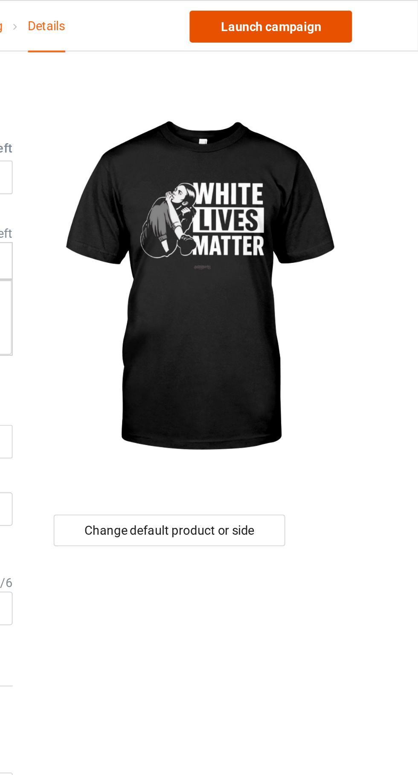
click at [370, 15] on link "Launch campaign" at bounding box center [347, 12] width 78 height 15
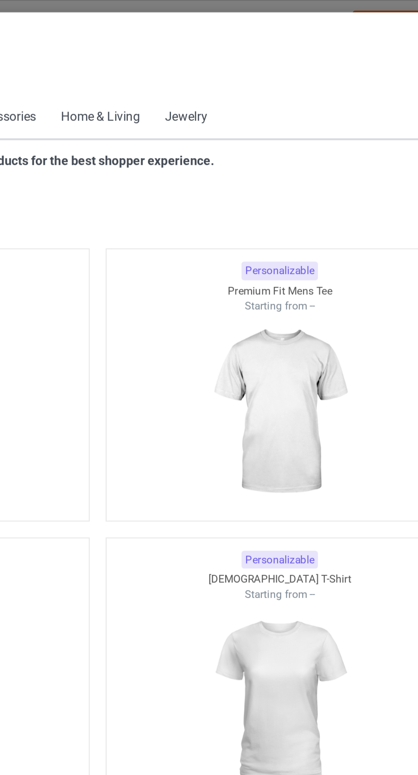
scroll to position [456, 0]
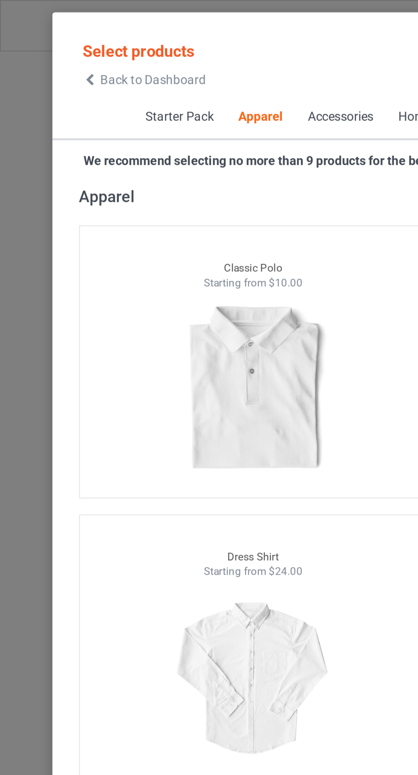
click at [53, 40] on span "Back to Dashboard" at bounding box center [73, 38] width 51 height 7
